Goal: Answer question/provide support: Answer question/provide support

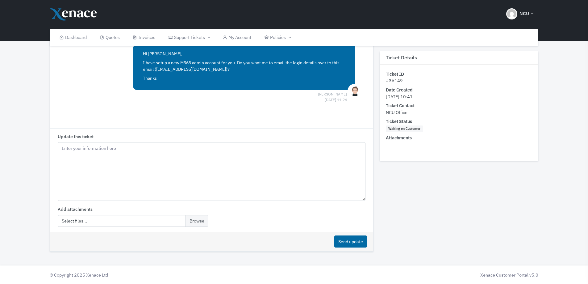
scroll to position [132, 0]
drag, startPoint x: 222, startPoint y: 68, endPoint x: 156, endPoint y: 66, distance: 65.4
click at [156, 66] on p "I have setup a new M365 admin account for you. Do you want me to email the logi…" at bounding box center [244, 66] width 202 height 13
copy p "[EMAIL_ADDRESS][DOMAIN_NAME]"
click at [110, 147] on textarea "Yes to office" at bounding box center [211, 171] width 307 height 59
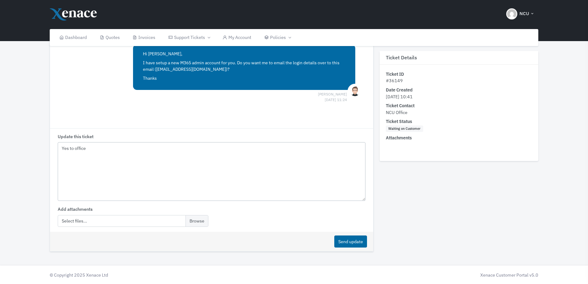
click at [82, 146] on textarea "Yes to office" at bounding box center [211, 171] width 307 height 59
paste textarea "@[DOMAIN_NAME]"
type textarea "Yes to [EMAIL_ADDRESS][DOMAIN_NAME] works fine"
click at [339, 239] on button "Send update" at bounding box center [350, 241] width 33 height 12
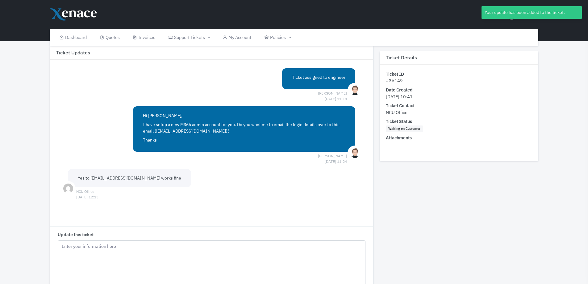
scroll to position [0, 0]
